Goal: Register for event/course: Register for event/course

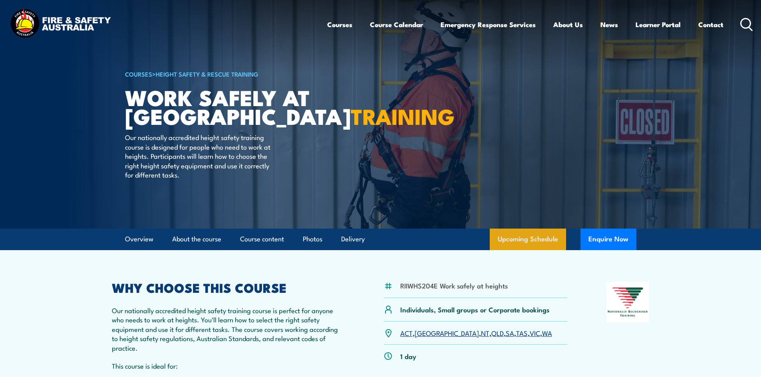
click at [511, 237] on link "Upcoming Schedule" at bounding box center [528, 240] width 76 height 22
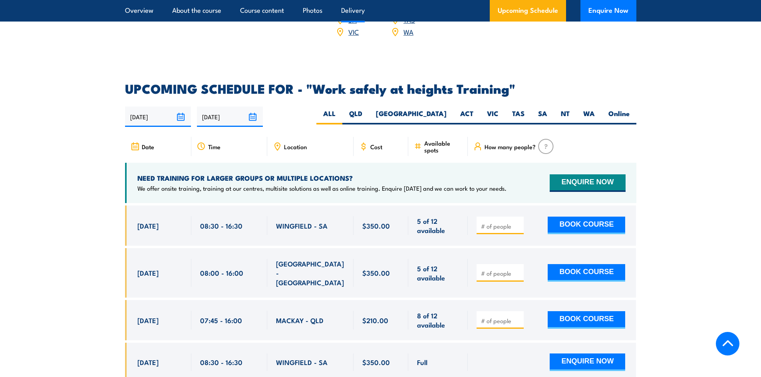
scroll to position [1271, 0]
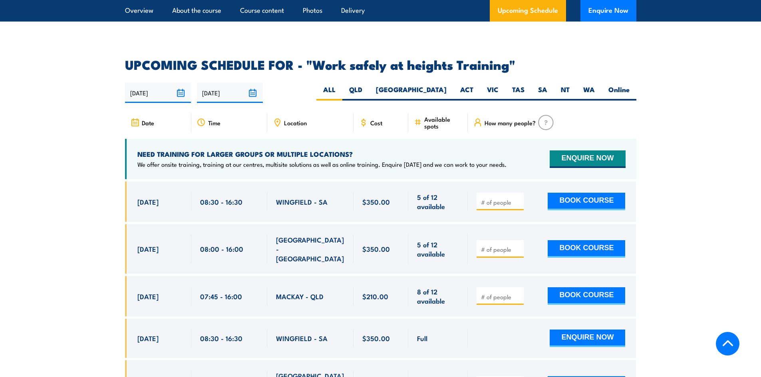
scroll to position [1191, 0]
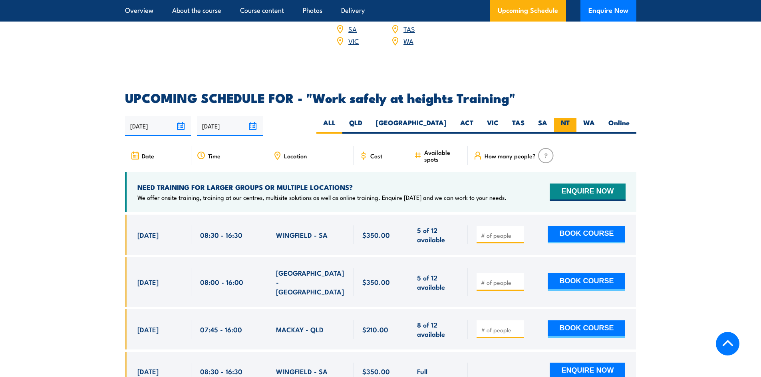
click at [570, 118] on label "NT" at bounding box center [565, 126] width 22 height 16
click at [570, 118] on input "NT" at bounding box center [572, 120] width 5 height 5
radio input "true"
